Goal: Task Accomplishment & Management: Use online tool/utility

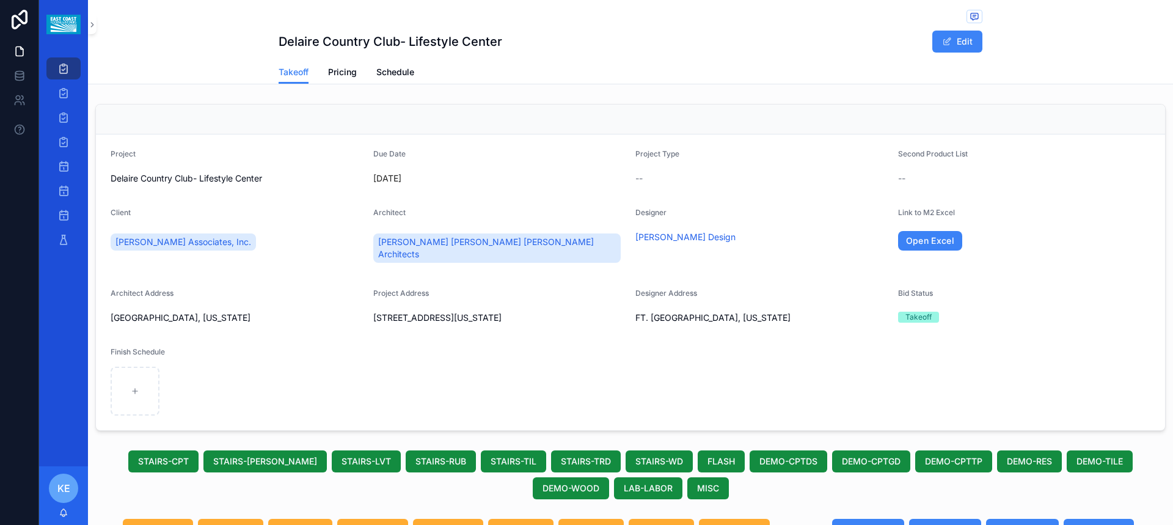
scroll to position [733, 0]
